Goal: Task Accomplishment & Management: Use online tool/utility

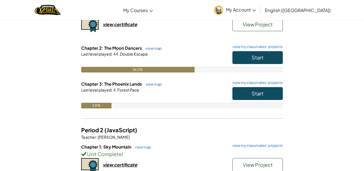
scroll to position [86, 0]
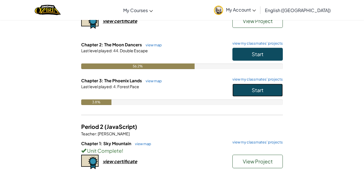
click at [238, 92] on button "Start" at bounding box center [258, 90] width 50 height 13
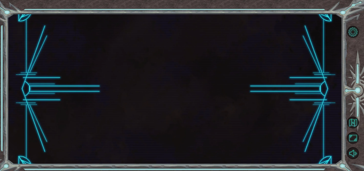
click at [238, 92] on div at bounding box center [174, 89] width 335 height 150
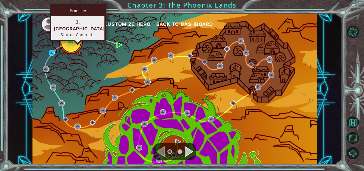
click at [71, 39] on img at bounding box center [71, 40] width 6 height 6
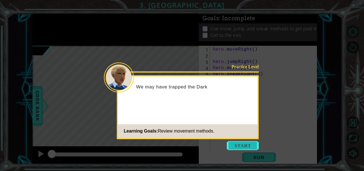
click at [243, 144] on button "Start" at bounding box center [243, 145] width 32 height 9
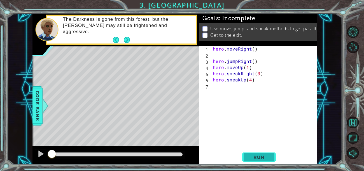
click at [264, 157] on span "Run" at bounding box center [259, 157] width 22 height 6
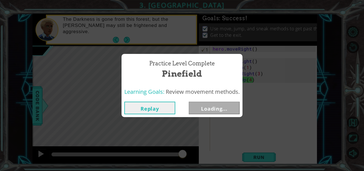
drag, startPoint x: 161, startPoint y: 153, endPoint x: 200, endPoint y: 151, distance: 38.8
click at [200, 151] on body "1 ההההההההההההההההההההההההההההההההההההההההההההההההההההההההההההההההההההההההההההה…" at bounding box center [182, 85] width 364 height 171
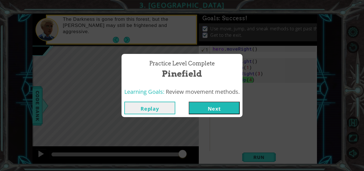
click at [219, 111] on button "Next" at bounding box center [214, 107] width 51 height 13
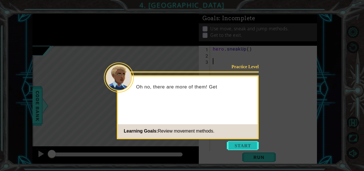
click at [234, 148] on button "Start" at bounding box center [243, 145] width 32 height 9
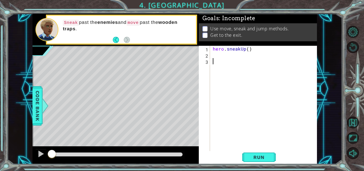
click at [231, 125] on div "hero . sneakUp ( )" at bounding box center [265, 107] width 107 height 123
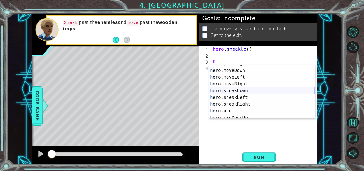
scroll to position [40, 0]
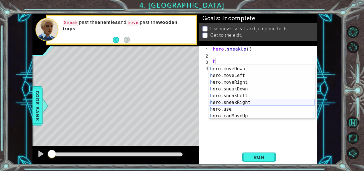
click at [246, 100] on div "h ero.jumpRight press enter h ero.moveDown press enter h ero.moveLeft press ent…" at bounding box center [262, 92] width 106 height 67
type textarea "hero.sneakRight(1)"
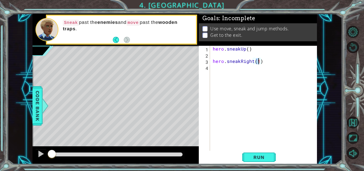
click at [270, 57] on div "hero . sneakUp ( ) hero . sneakRight ( 1 )" at bounding box center [265, 104] width 107 height 117
click at [258, 63] on div "hero . sneakUp ( ) hero . sneakRight ( 1 )" at bounding box center [265, 104] width 107 height 117
type textarea "hero.sneakRight(2)"
click at [257, 156] on span "Run" at bounding box center [259, 157] width 22 height 6
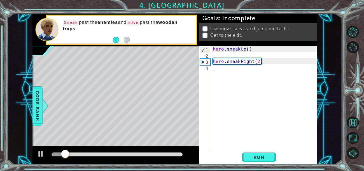
click at [227, 72] on div "hero . sneakUp ( ) hero . sneakRight ( 2 )" at bounding box center [265, 104] width 107 height 117
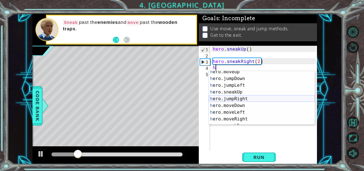
scroll to position [10, 0]
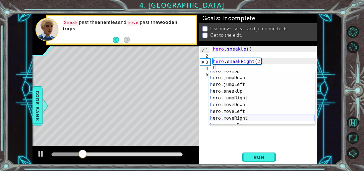
click at [242, 116] on div "h ero.moveUp press enter h ero.jumpDown press enter h ero.jumpLeft press enter …" at bounding box center [262, 101] width 106 height 67
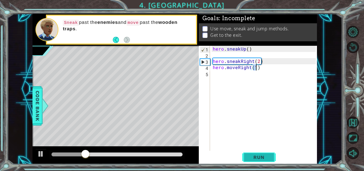
type textarea "hero.moveRight(1)"
click at [256, 155] on span "Run" at bounding box center [259, 157] width 22 height 6
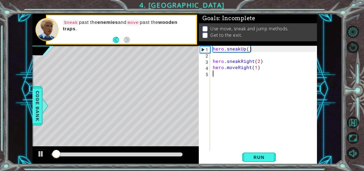
click at [222, 76] on div "hero . sneakUp ( ) hero . sneakRight ( 2 ) hero . moveRight ( 1 )" at bounding box center [265, 104] width 107 height 117
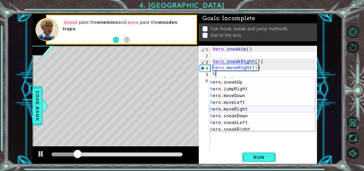
scroll to position [25, 0]
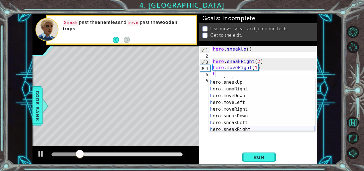
click at [251, 128] on div "h ero.jumpLeft press enter h ero.sneakUp press enter h ero.jumpRight press ente…" at bounding box center [262, 105] width 106 height 67
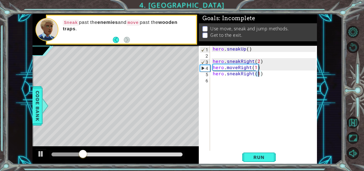
type textarea "hero.sneakRight(2)"
click at [218, 81] on div "hero . sneakUp ( ) hero . sneakRight ( 2 ) hero . moveRight ( 1 ) hero . sneakR…" at bounding box center [265, 104] width 107 height 117
click at [263, 161] on button "Run" at bounding box center [259, 157] width 34 height 12
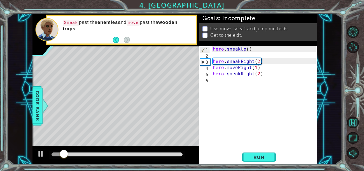
click at [257, 74] on div "hero . sneakUp ( ) hero . sneakRight ( 2 ) hero . moveRight ( 1 ) hero . sneakR…" at bounding box center [265, 104] width 107 height 117
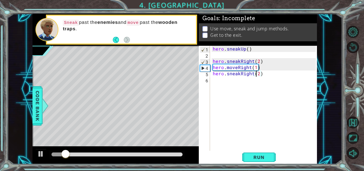
click at [257, 74] on div "hero . sneakUp ( ) hero . sneakRight ( 2 ) hero . moveRight ( 1 ) hero . sneakR…" at bounding box center [265, 104] width 107 height 117
click at [258, 74] on div "hero . sneakUp ( ) hero . sneakRight ( 2 ) hero . moveRight ( 1 ) hero . sneakR…" at bounding box center [265, 104] width 107 height 117
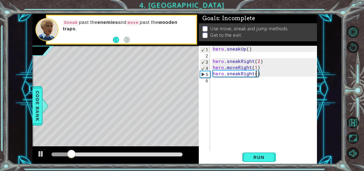
scroll to position [0, 3]
type textarea "hero.sneakRight(3)"
click at [253, 153] on button "Run" at bounding box center [259, 157] width 34 height 12
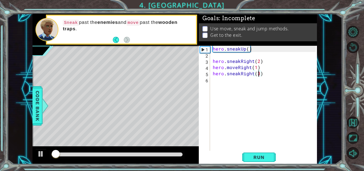
click at [226, 81] on div "hero . sneakUp ( ) hero . sneakRight ( 2 ) hero . moveRight ( 1 ) hero . sneakR…" at bounding box center [265, 104] width 107 height 117
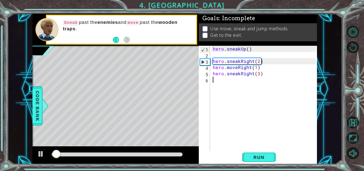
scroll to position [0, 0]
type textarea "h"
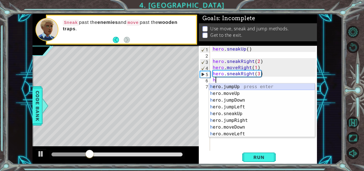
click at [255, 85] on div "h ero.jumpUp press enter h ero.moveUp press enter h ero.jumpDown press enter h …" at bounding box center [262, 116] width 106 height 67
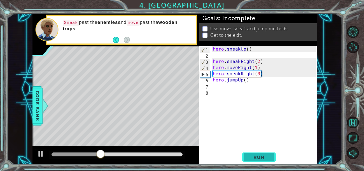
click at [263, 156] on span "Run" at bounding box center [259, 157] width 22 height 6
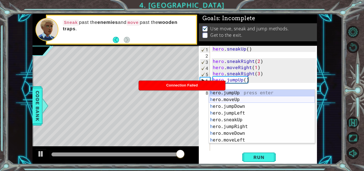
click at [246, 99] on div "h ero.jumpUp press enter h ero.moveUp press enter h ero.jumpDown press enter h …" at bounding box center [262, 122] width 106 height 67
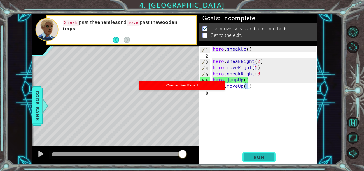
type textarea "hero.moveUp(1)"
click at [259, 155] on span "Run" at bounding box center [259, 157] width 22 height 6
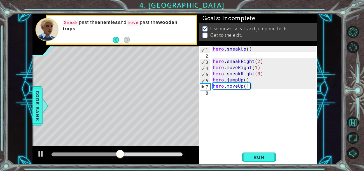
click at [233, 96] on div "hero . sneakUp ( ) hero . sneakRight ( 2 ) hero . moveRight ( 1 ) hero . sneakR…" at bounding box center [265, 104] width 107 height 117
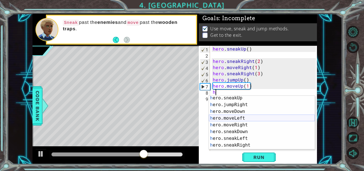
scroll to position [30, 0]
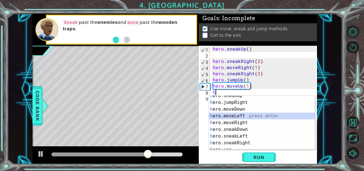
click at [237, 115] on div "h ero.sneakUp press enter h ero.jumpRight press enter h ero.moveDown press ente…" at bounding box center [262, 125] width 106 height 67
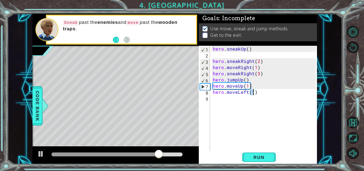
type textarea "hero.moveLeft(3)"
click at [221, 98] on div "hero . sneakUp ( ) hero . sneakRight ( 2 ) hero . moveRight ( 1 ) hero . sneakR…" at bounding box center [265, 104] width 107 height 117
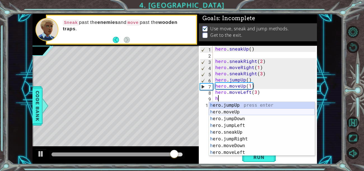
click at [250, 110] on div "h ero.jumpUp press enter h ero.moveUp press enter h ero.jumpDown press enter h …" at bounding box center [262, 135] width 106 height 67
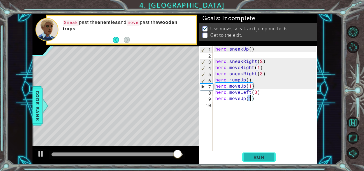
type textarea "hero.moveUp(1)"
click at [256, 156] on span "Run" at bounding box center [259, 157] width 22 height 6
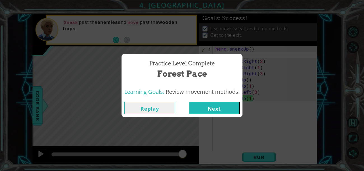
click at [227, 114] on div "Replay Next" at bounding box center [182, 108] width 121 height 18
click at [223, 107] on button "Next" at bounding box center [214, 107] width 51 height 13
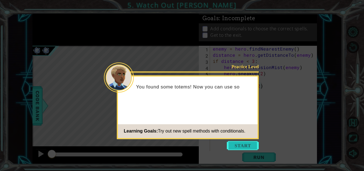
click at [239, 144] on button "Start" at bounding box center [243, 145] width 32 height 9
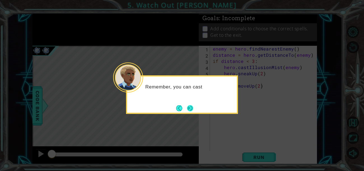
click at [190, 108] on button "Next" at bounding box center [190, 108] width 6 height 6
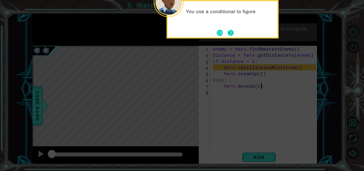
click at [230, 31] on button "Next" at bounding box center [231, 33] width 6 height 6
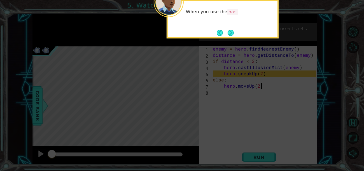
click at [230, 31] on button "Next" at bounding box center [231, 33] width 6 height 6
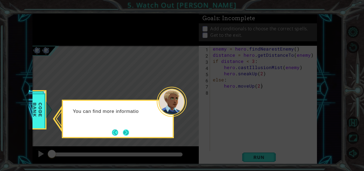
click at [124, 133] on button "Next" at bounding box center [126, 132] width 6 height 6
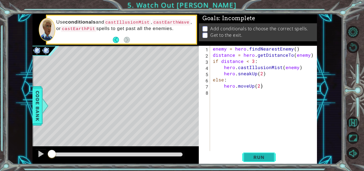
click at [257, 154] on span "Run" at bounding box center [259, 157] width 22 height 6
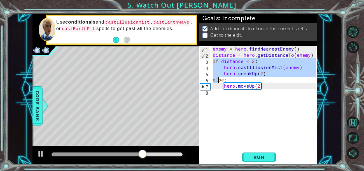
drag, startPoint x: 212, startPoint y: 62, endPoint x: 218, endPoint y: 83, distance: 21.6
click at [218, 83] on div "enemy = hero . findNearestEnemy ( ) distance = hero . getDistanceTo ( enemy ) i…" at bounding box center [265, 107] width 107 height 123
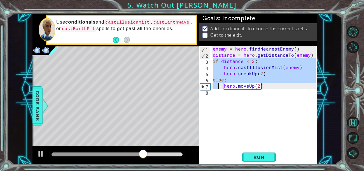
click at [218, 83] on div "enemy = hero . findNearestEnemy ( ) distance = hero . getDistanceTo ( enemy ) i…" at bounding box center [264, 101] width 104 height 111
type textarea "hero.moveUp(2)"
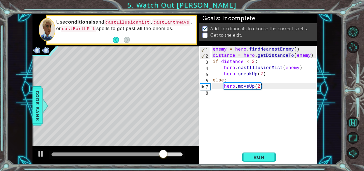
click at [226, 94] on div "enemy = hero . findNearestEnemy ( ) distance = hero . getDistanceTo ( enemy ) i…" at bounding box center [265, 107] width 107 height 123
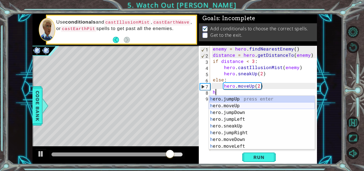
click at [241, 103] on div "h ero.jumpUp press enter h ero.moveUp press enter h ero.jumpDown press enter h …" at bounding box center [262, 129] width 106 height 67
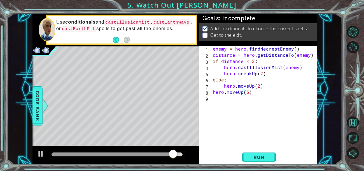
scroll to position [0, 2]
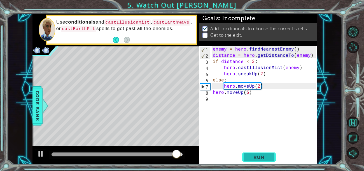
click at [256, 156] on span "Run" at bounding box center [259, 157] width 22 height 6
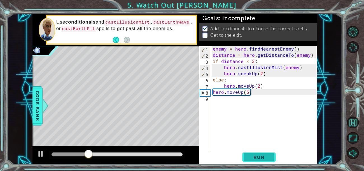
scroll to position [0, 2]
click at [262, 154] on span "Run" at bounding box center [259, 157] width 22 height 6
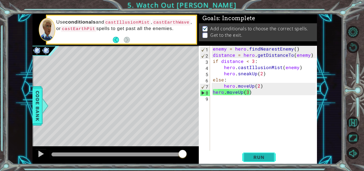
click at [253, 158] on span "Run" at bounding box center [259, 157] width 22 height 6
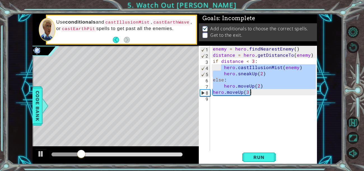
drag, startPoint x: 222, startPoint y: 66, endPoint x: 258, endPoint y: 92, distance: 45.0
click at [258, 92] on div "enemy = hero . findNearestEnemy ( ) distance = hero . getDistanceTo ( enemy ) i…" at bounding box center [265, 104] width 107 height 117
click at [258, 92] on div "enemy = hero . findNearestEnemy ( ) distance = hero . getDistanceTo ( enemy ) i…" at bounding box center [264, 98] width 104 height 105
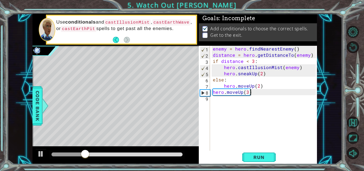
click at [258, 85] on div "enemy = hero . findNearestEnemy ( ) distance = hero . getDistanceTo ( enemy ) i…" at bounding box center [265, 104] width 107 height 117
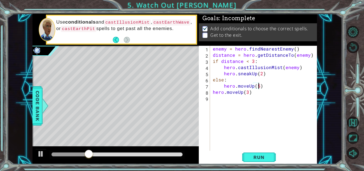
scroll to position [0, 3]
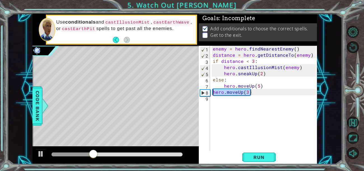
drag, startPoint x: 254, startPoint y: 92, endPoint x: 205, endPoint y: 92, distance: 48.8
click at [205, 92] on div "hero.moveUp(5) 1 2 3 4 5 6 7 8 9 enemy = hero . findNearestEnemy ( ) distance =…" at bounding box center [257, 98] width 117 height 105
type textarea "hero.moveUp(3)"
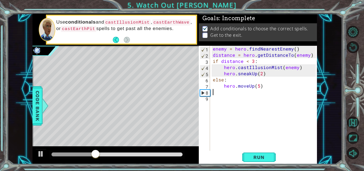
scroll to position [0, 0]
